Goal: Check status: Check status

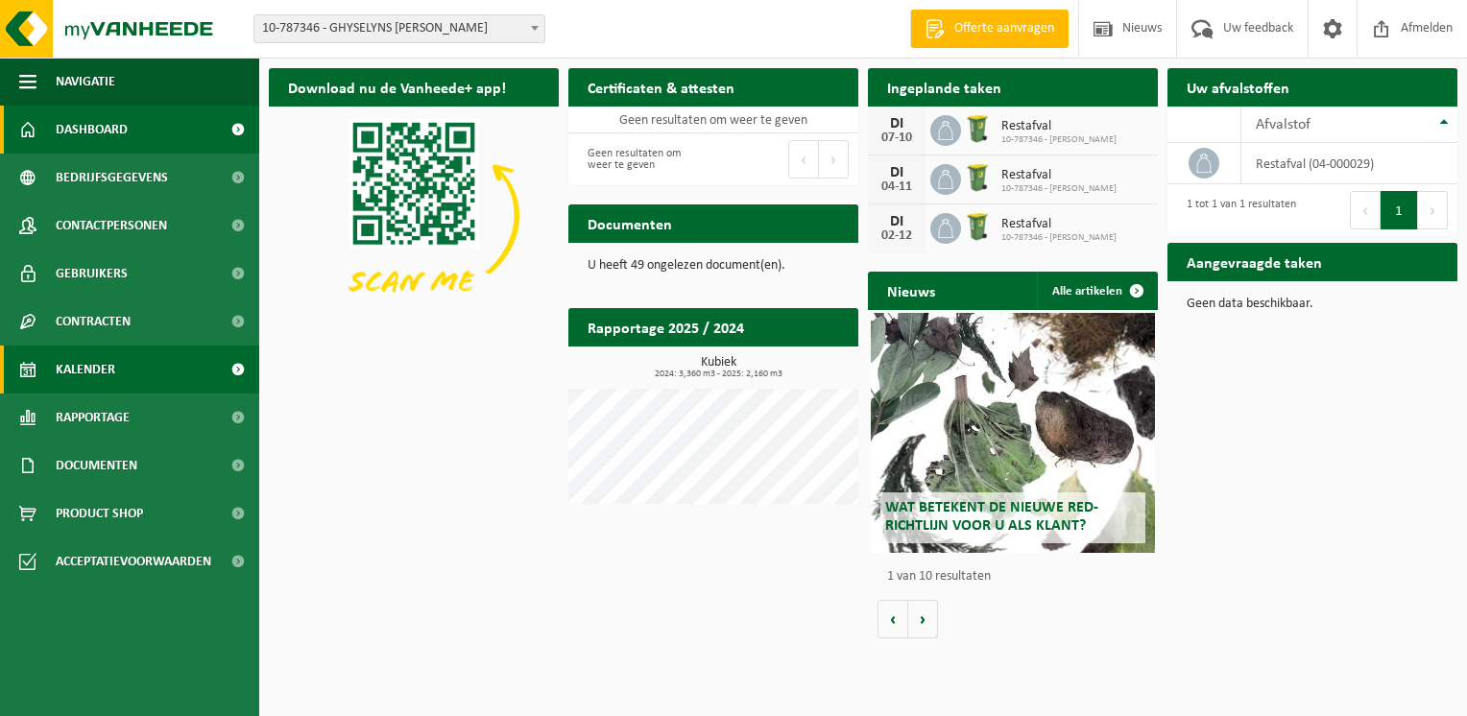
click at [98, 368] on span "Kalender" at bounding box center [86, 370] width 60 height 48
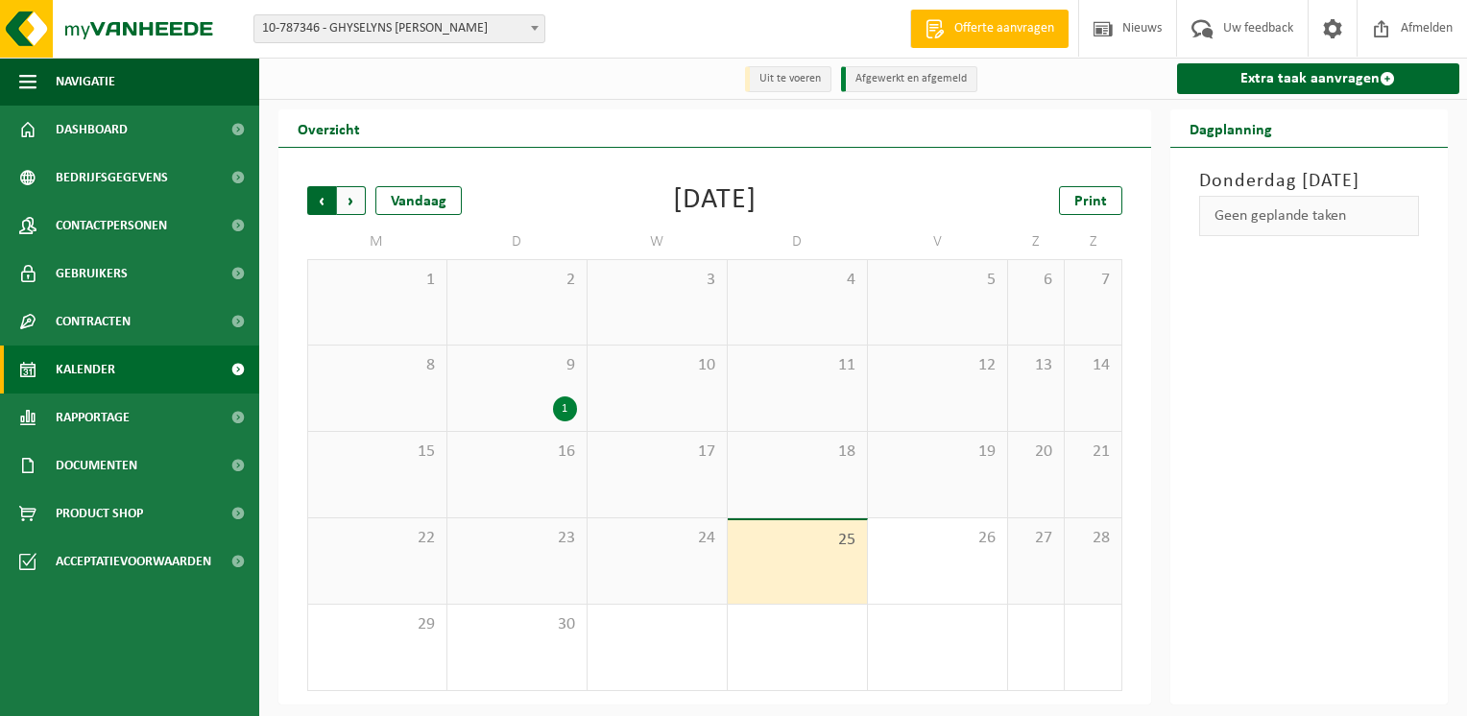
click at [353, 201] on span "Volgende" at bounding box center [351, 200] width 29 height 29
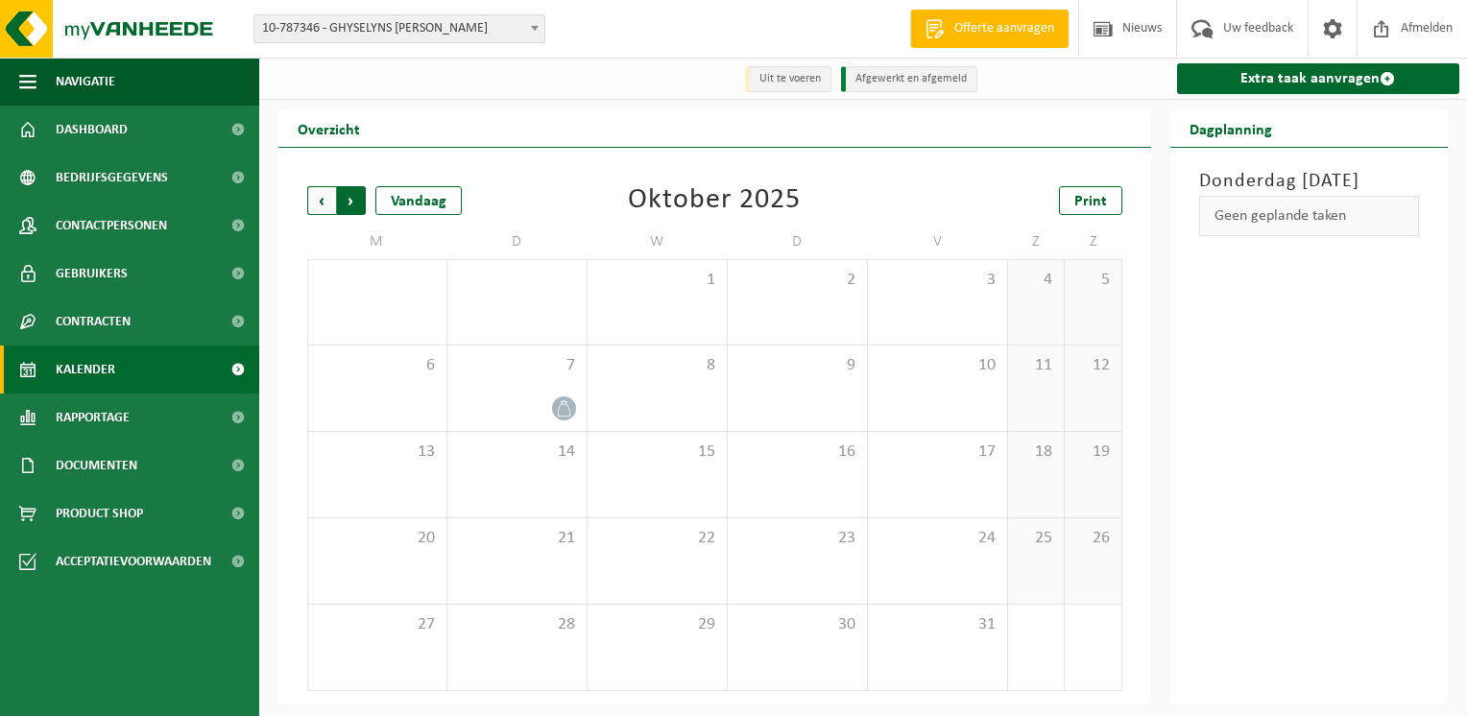
click at [321, 193] on span "Vorige" at bounding box center [321, 200] width 29 height 29
